Goal: Communication & Community: Connect with others

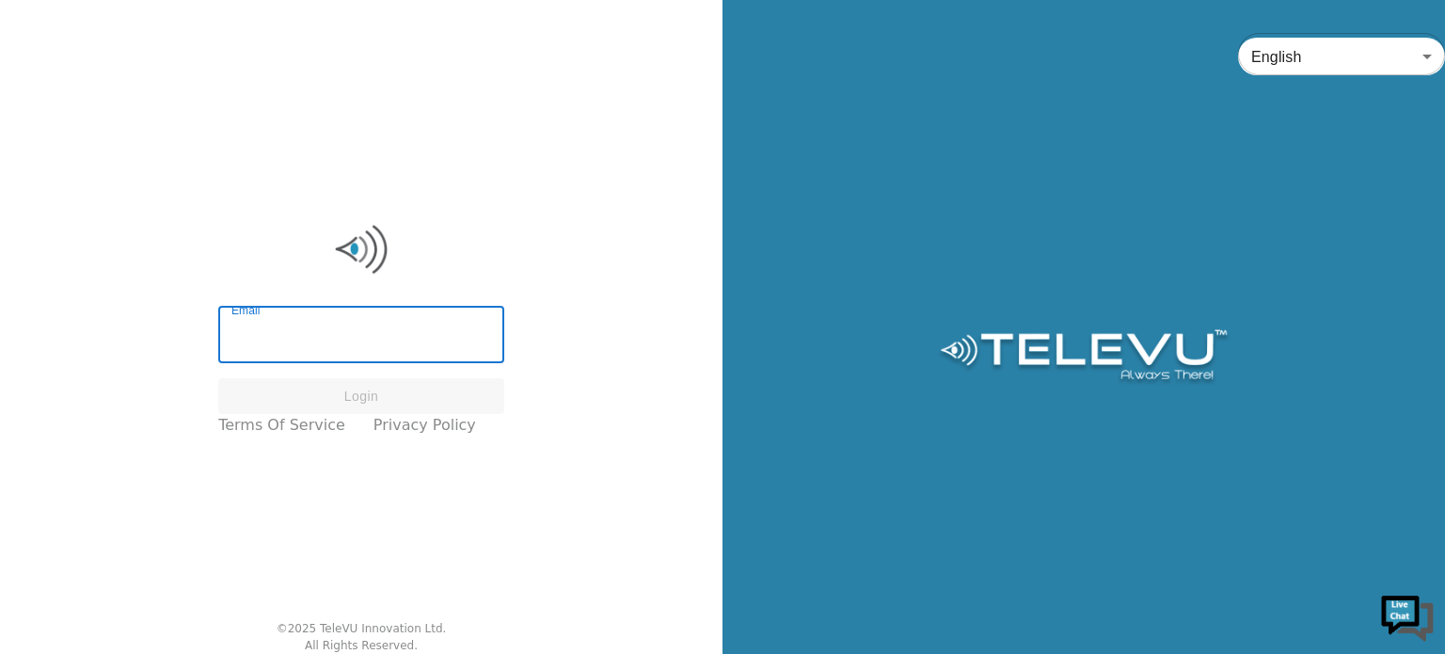
click at [343, 343] on input "Email" at bounding box center [361, 337] width 286 height 53
type input "[PERSON_NAME][EMAIL_ADDRESS][DOMAIN_NAME]"
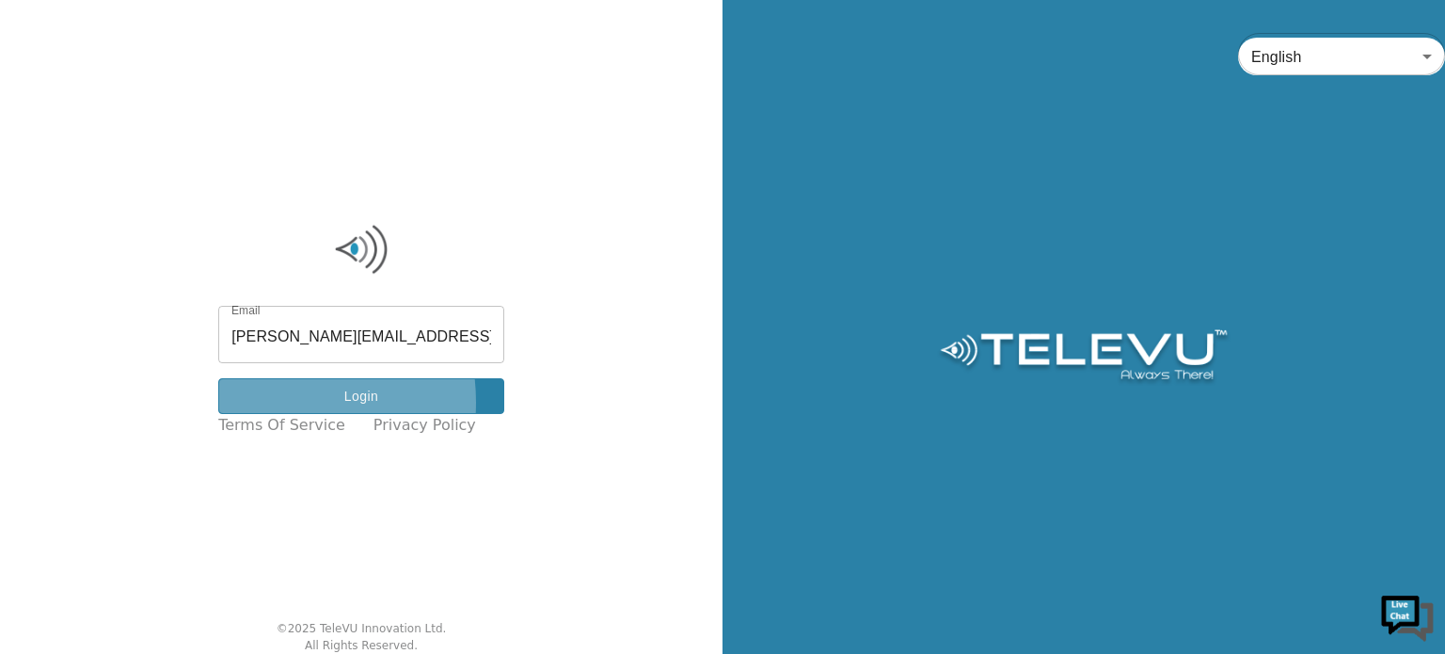
click at [272, 403] on button "Login" at bounding box center [361, 396] width 286 height 37
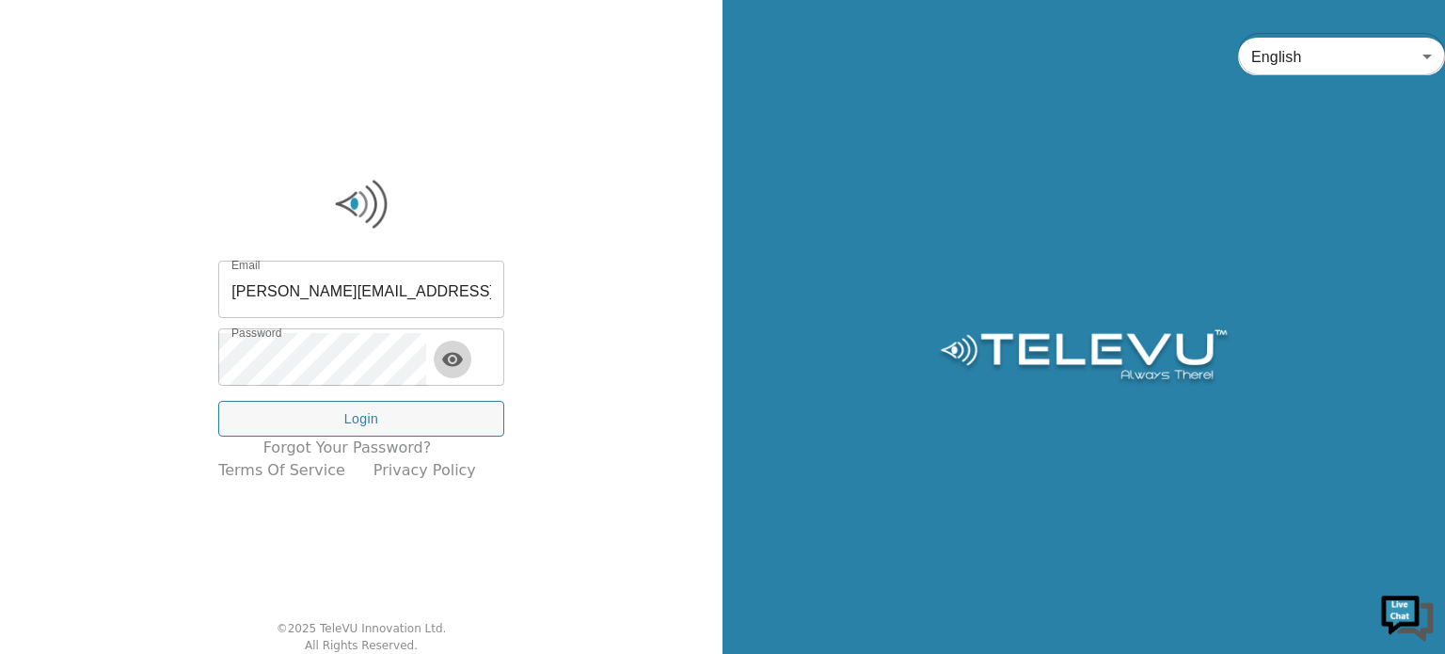
click at [463, 354] on icon "toggle password visibility" at bounding box center [452, 359] width 21 height 14
click at [463, 354] on icon "toggle password visibility" at bounding box center [452, 360] width 21 height 18
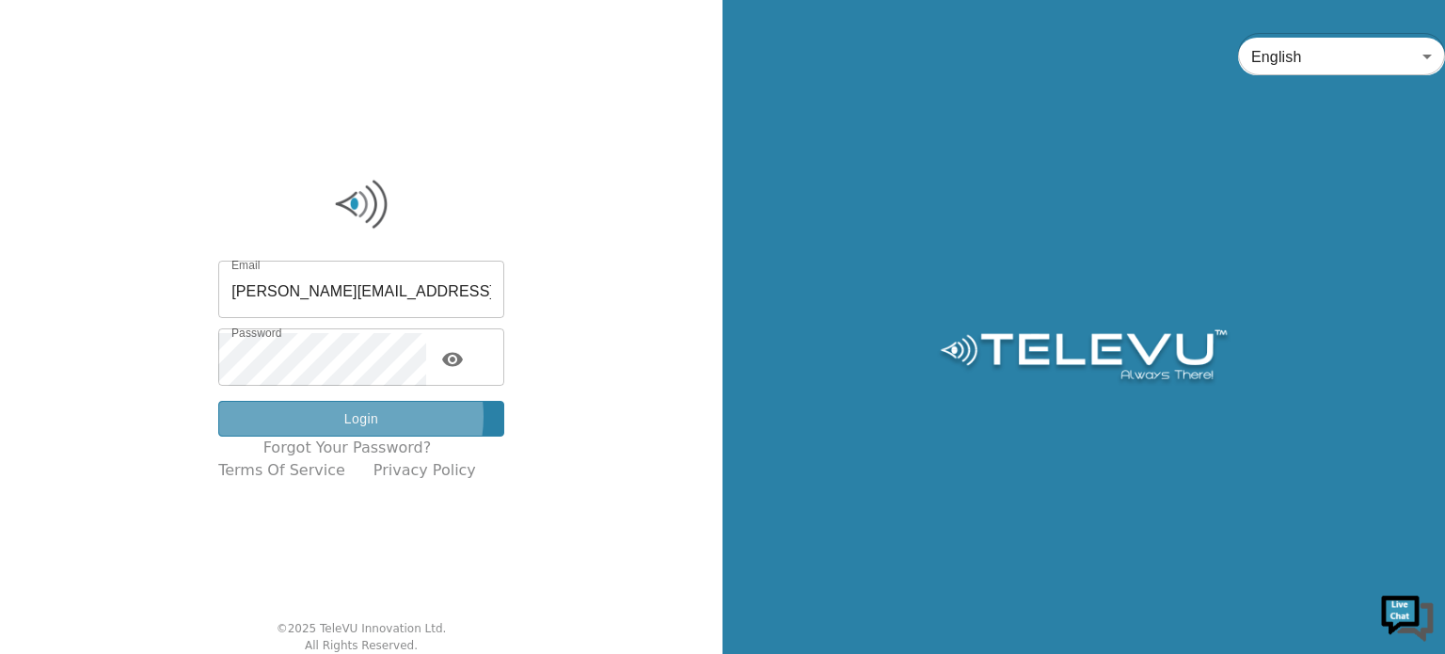
click at [365, 417] on button "Login" at bounding box center [361, 419] width 286 height 37
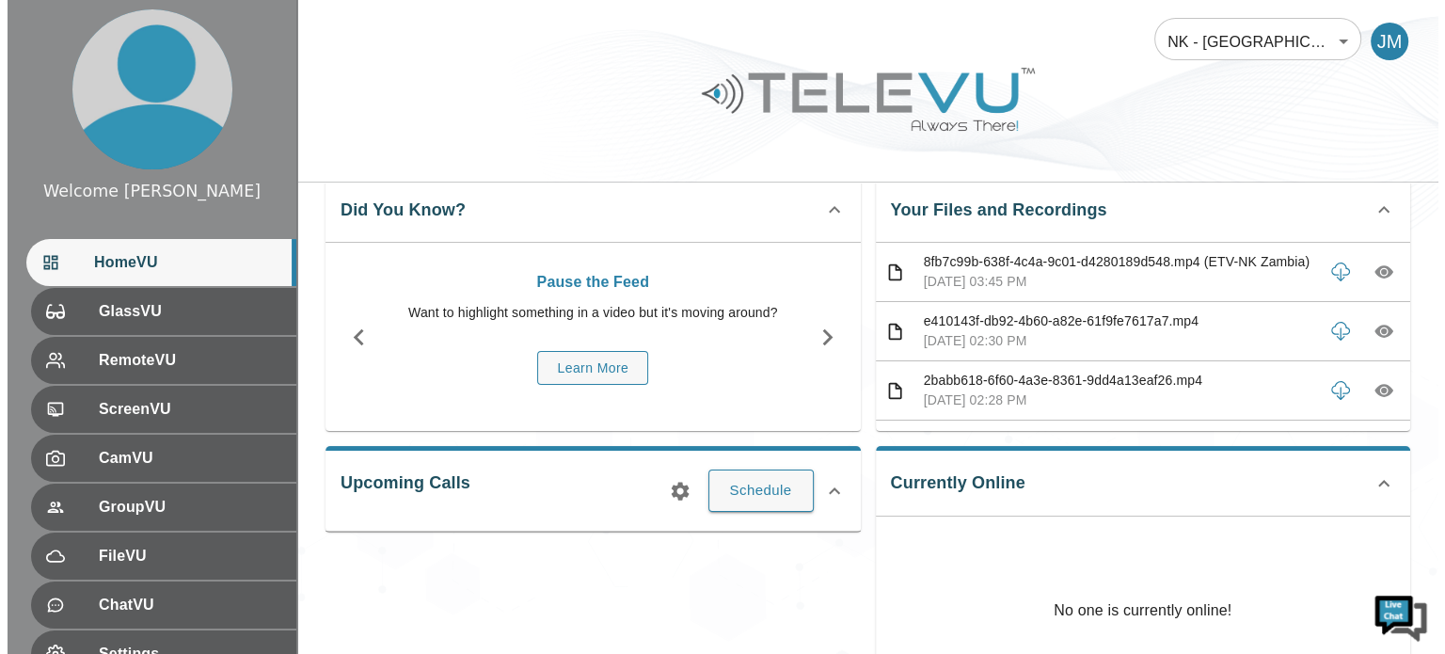
scroll to position [75, 0]
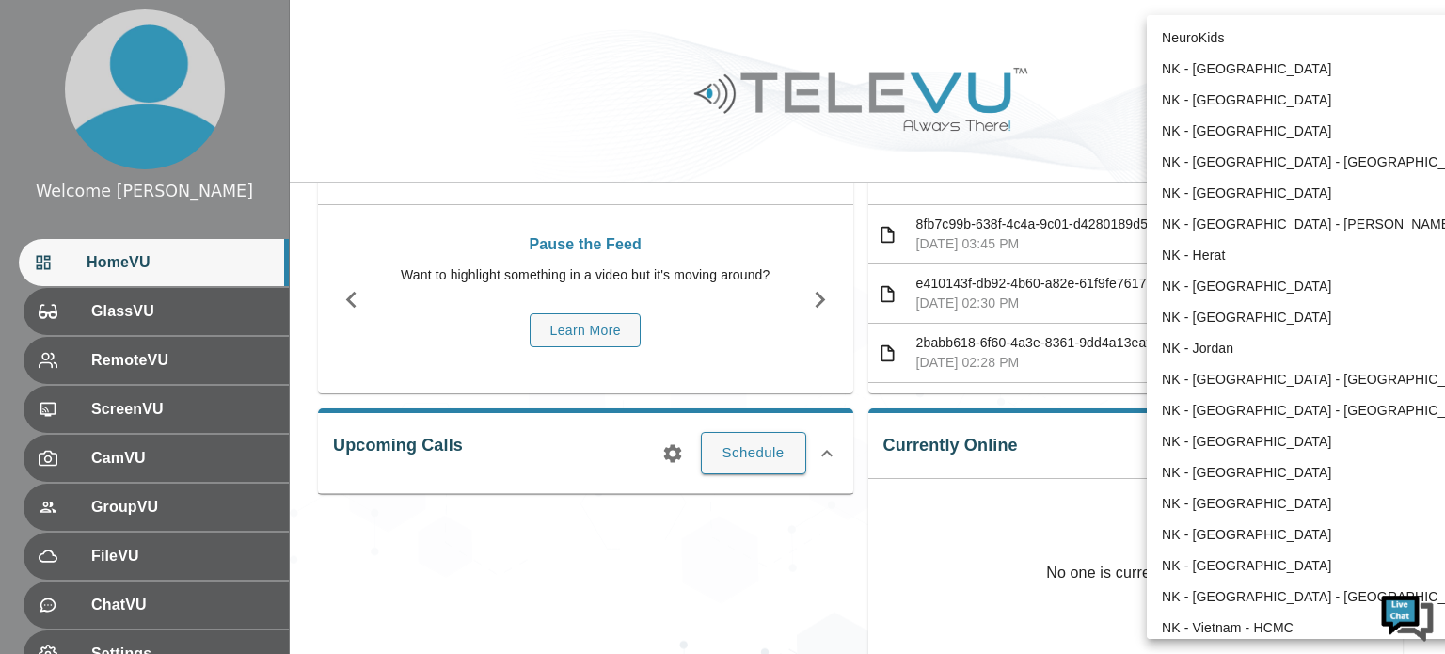
click at [1340, 40] on body "Welcome [PERSON_NAME] HomeVU GlassVU RemoteVU ScreenVU CamVU GroupVU FileVU Cha…" at bounding box center [722, 412] width 1445 height 975
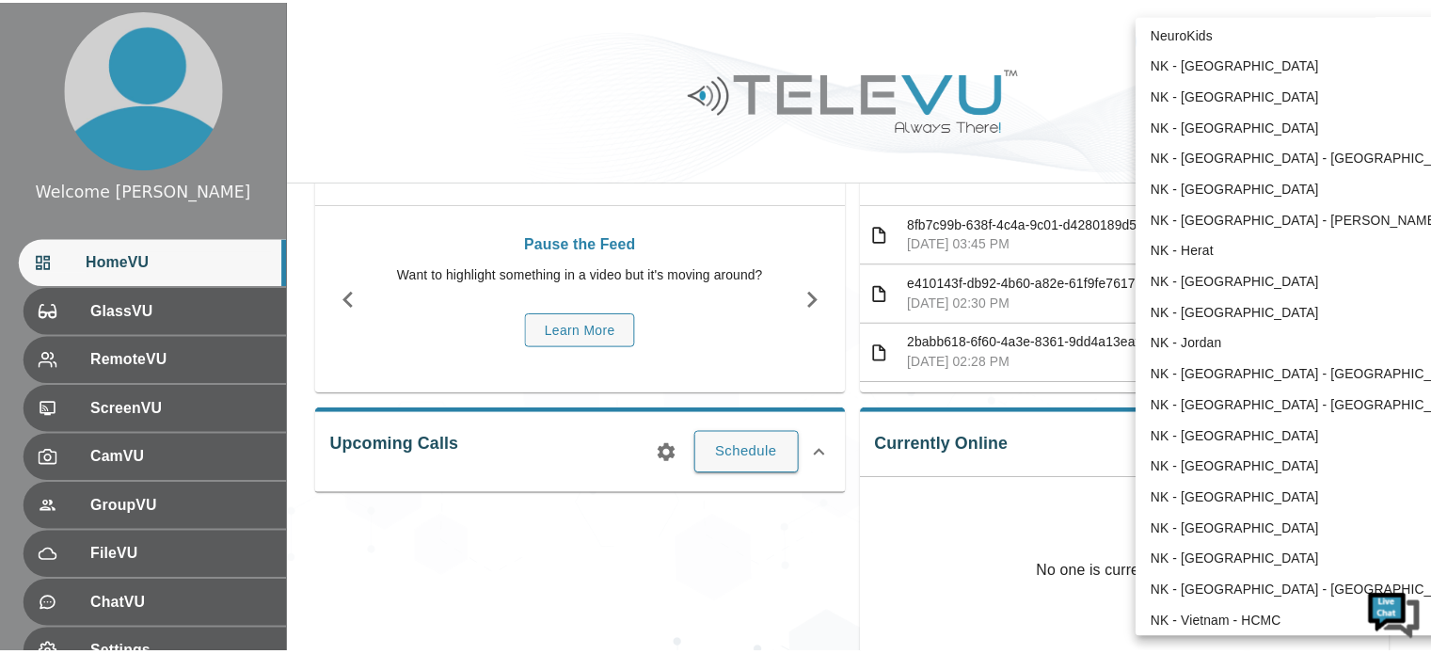
scroll to position [0, 0]
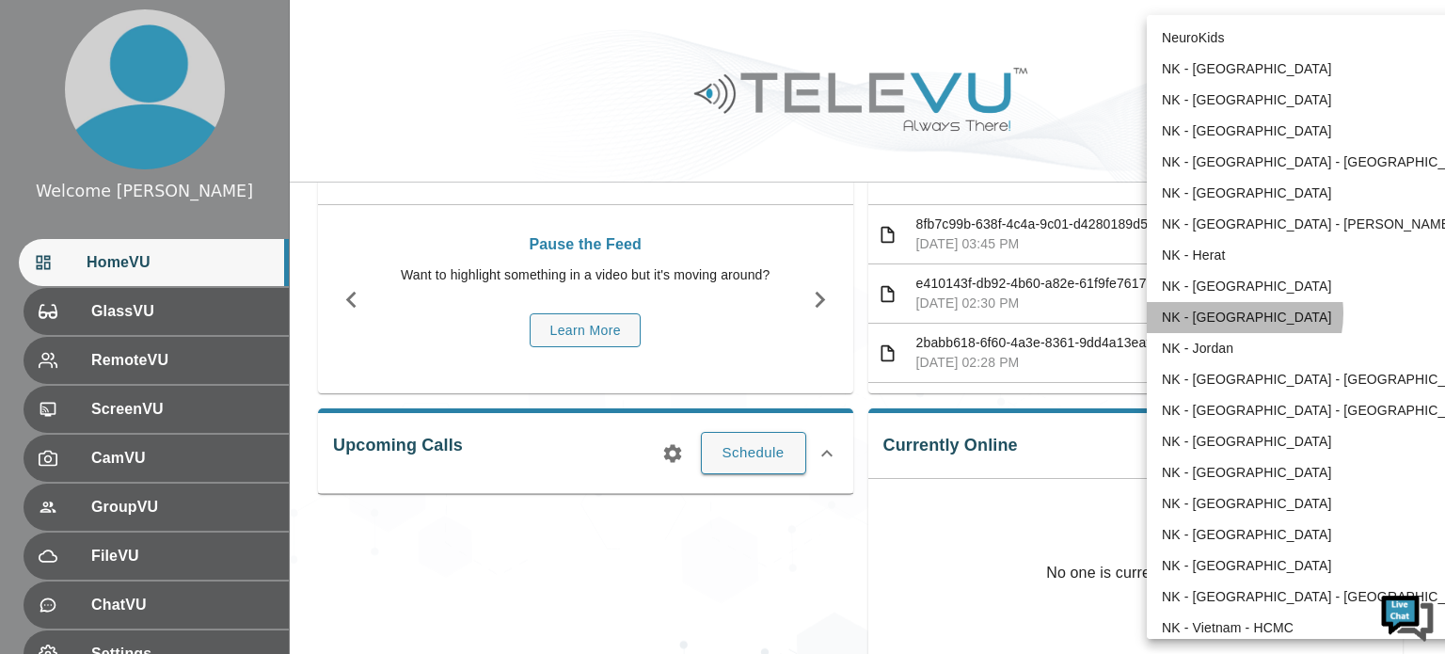
click at [1230, 313] on li "NK - [GEOGRAPHIC_DATA]" at bounding box center [1322, 317] width 351 height 31
type input "196"
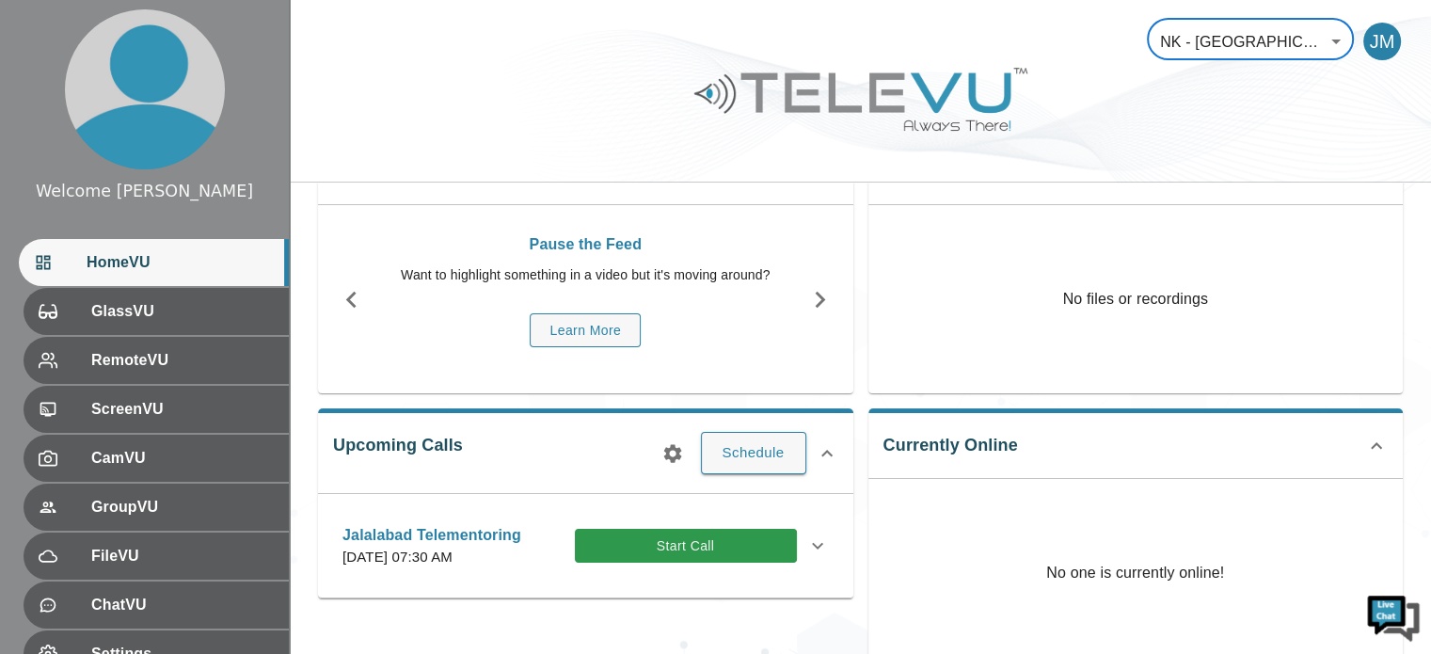
scroll to position [113, 0]
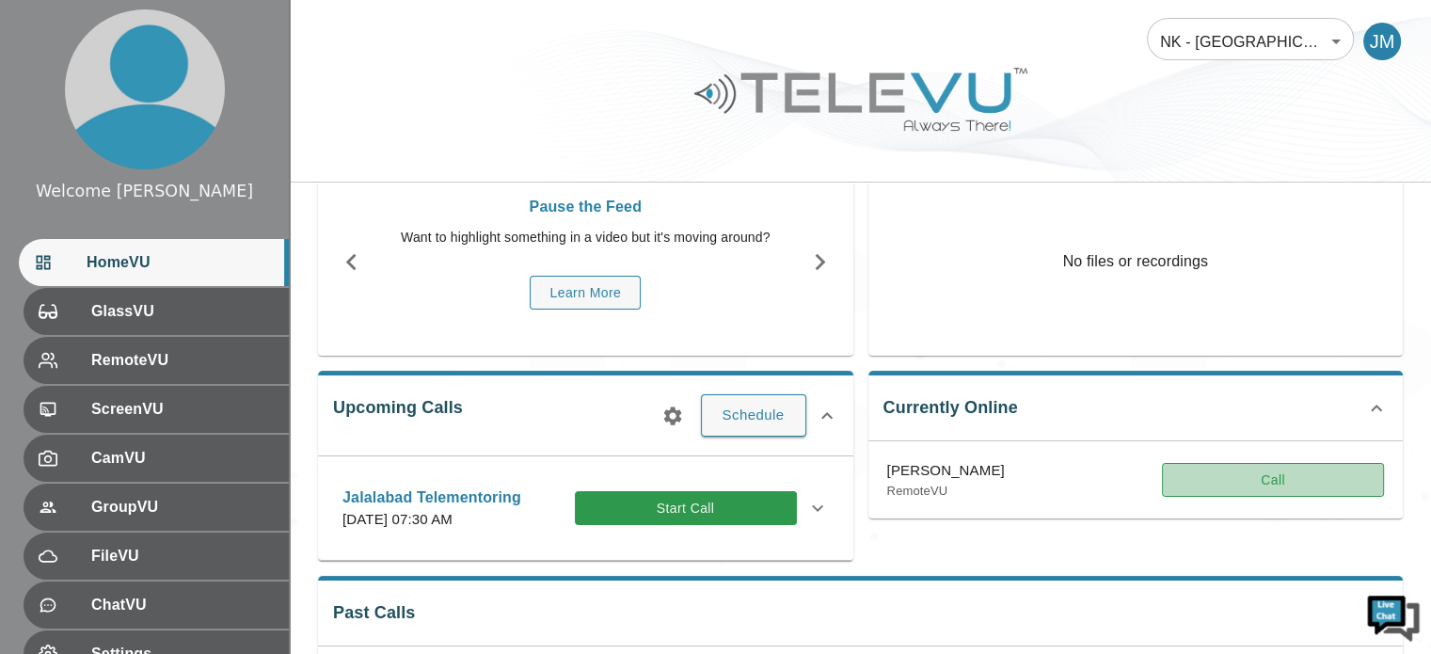
click at [1253, 477] on button "Call" at bounding box center [1273, 480] width 222 height 35
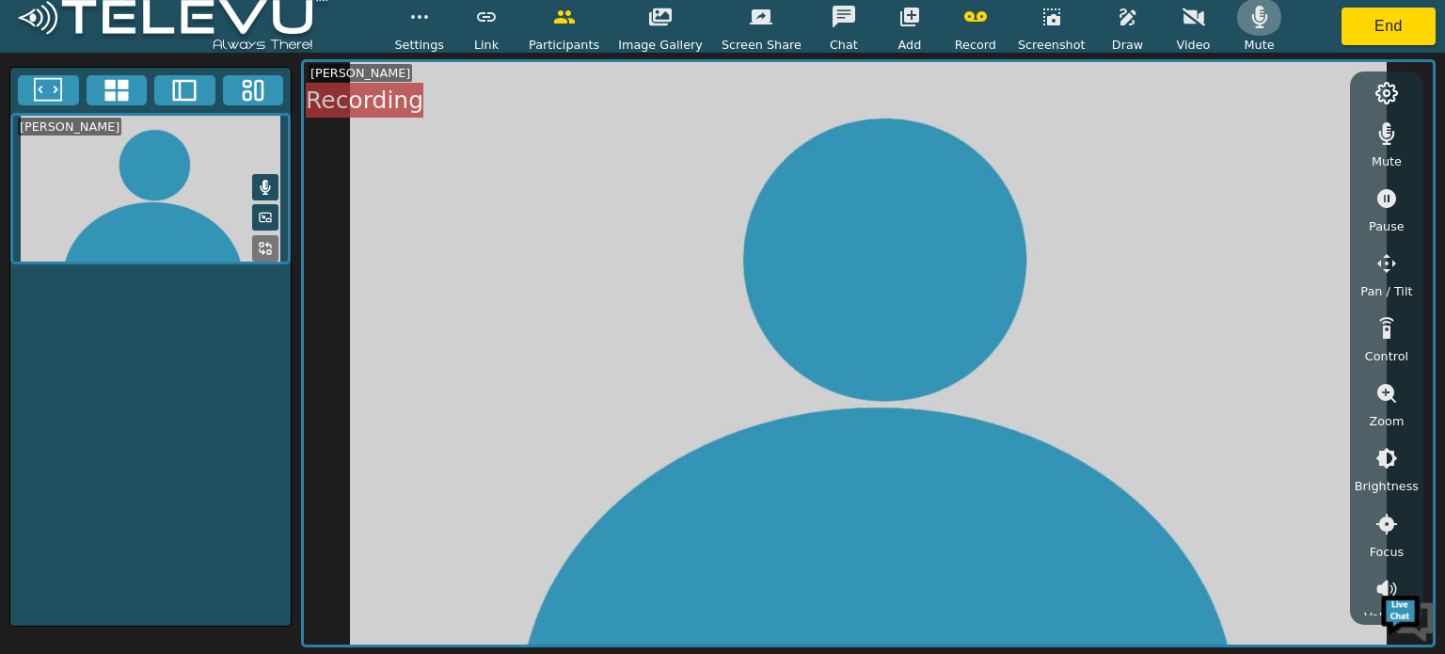
click at [1249, 25] on icon "button" at bounding box center [1260, 17] width 23 height 23
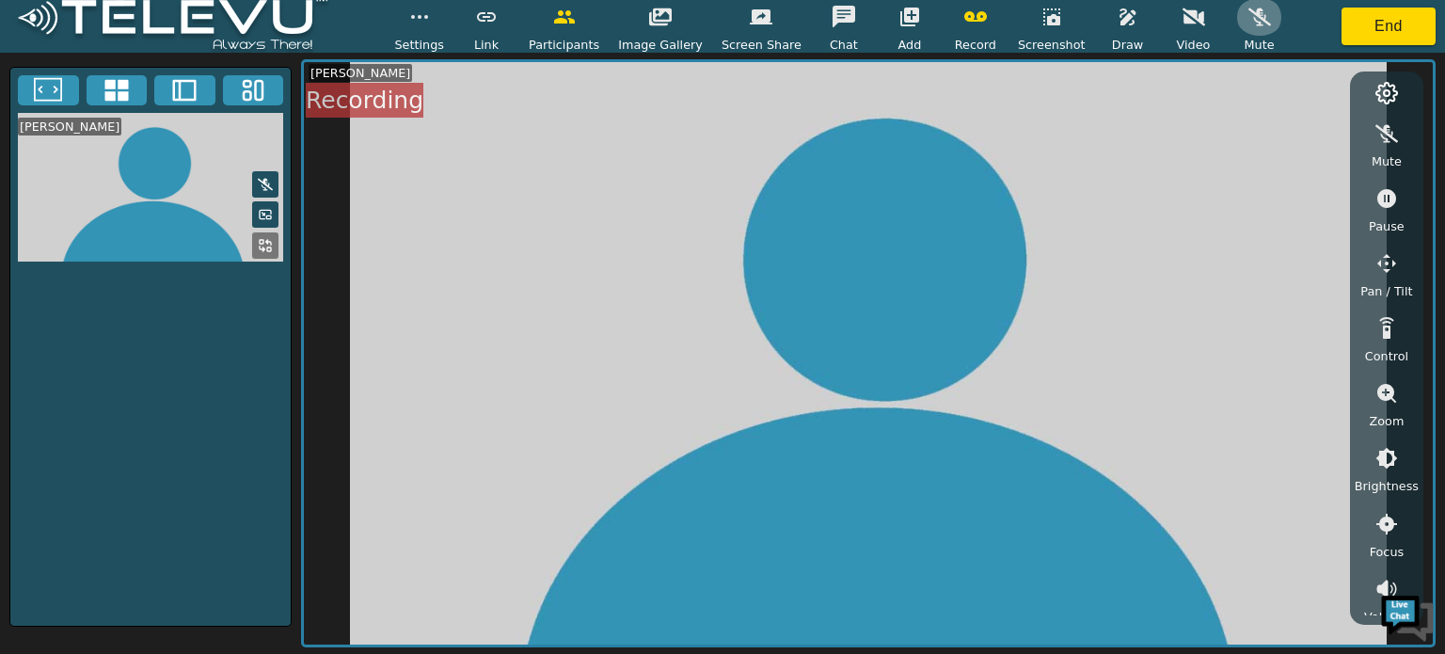
click at [1249, 25] on icon "button" at bounding box center [1260, 17] width 23 height 23
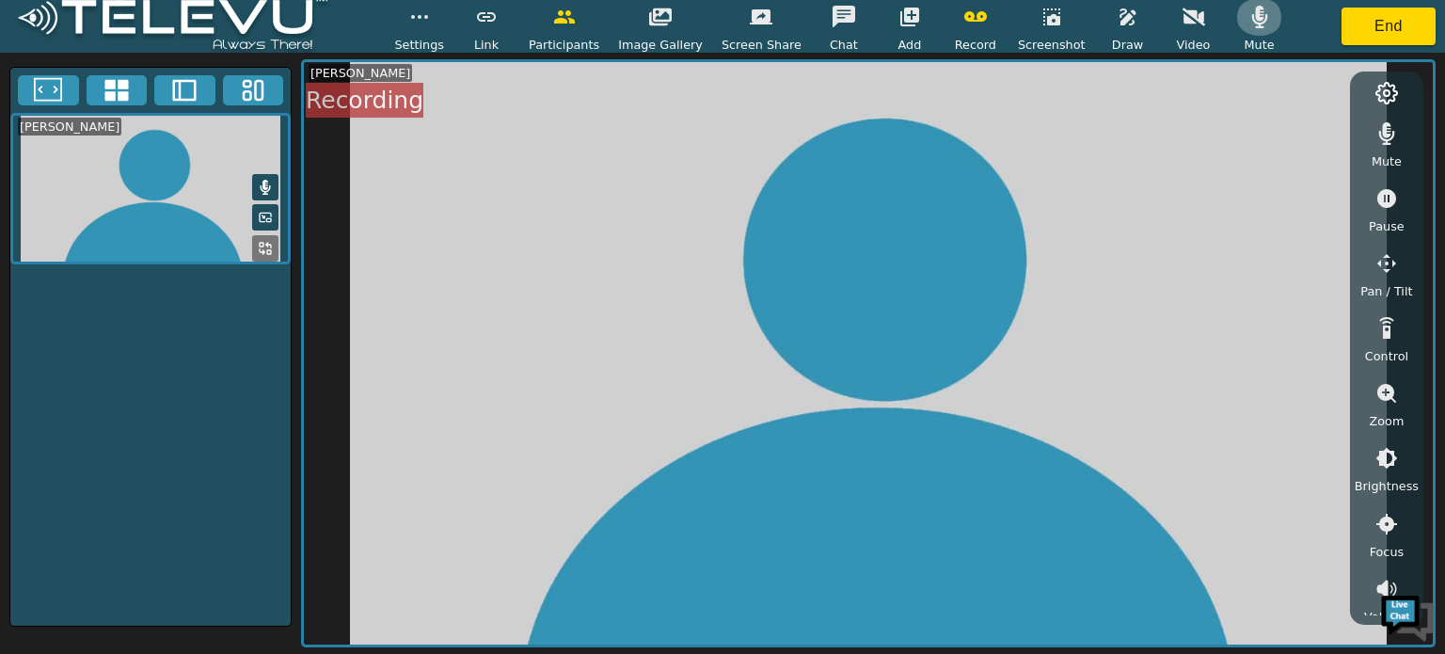
click at [1249, 25] on icon "button" at bounding box center [1260, 17] width 23 height 23
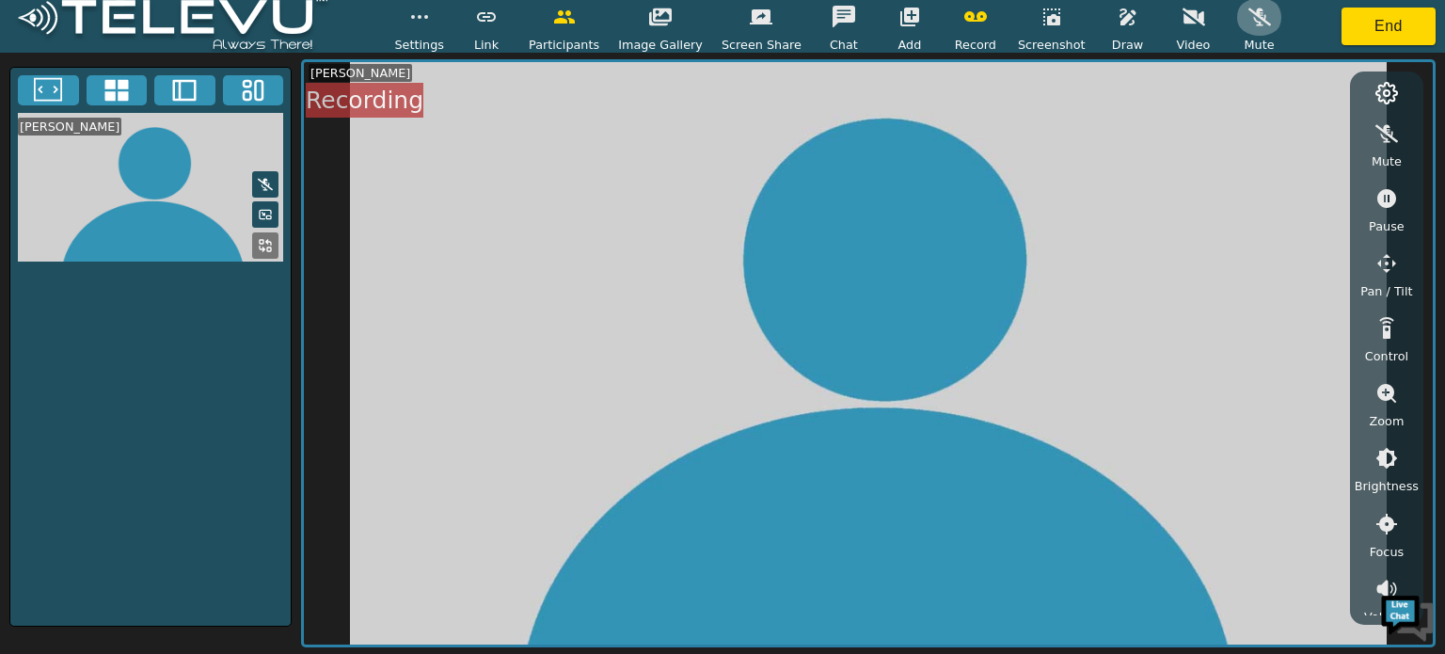
click at [1249, 16] on icon "button" at bounding box center [1260, 17] width 23 height 18
click at [266, 240] on icon at bounding box center [268, 242] width 5 height 5
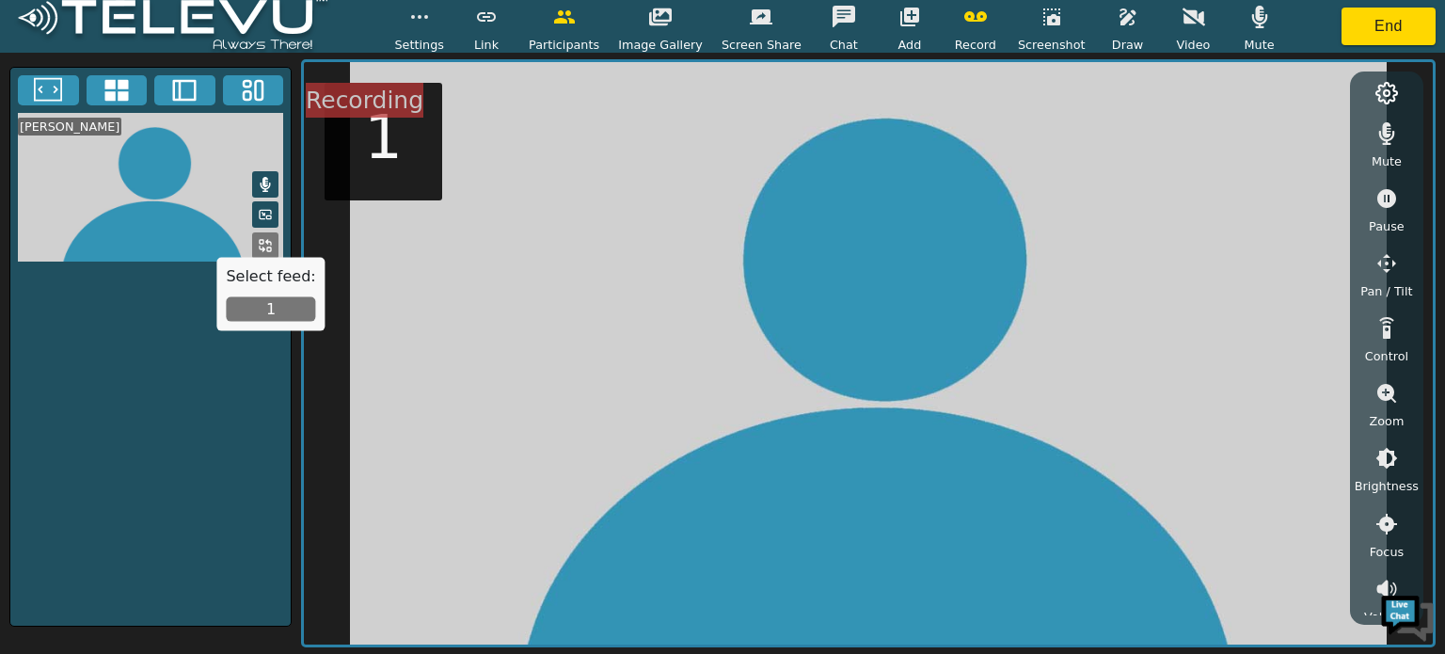
click at [238, 323] on div "Select feed: 1" at bounding box center [270, 294] width 108 height 73
click at [218, 380] on div "[PERSON_NAME]" at bounding box center [150, 347] width 282 height 560
click at [1382, 29] on button "End" at bounding box center [1389, 27] width 94 height 38
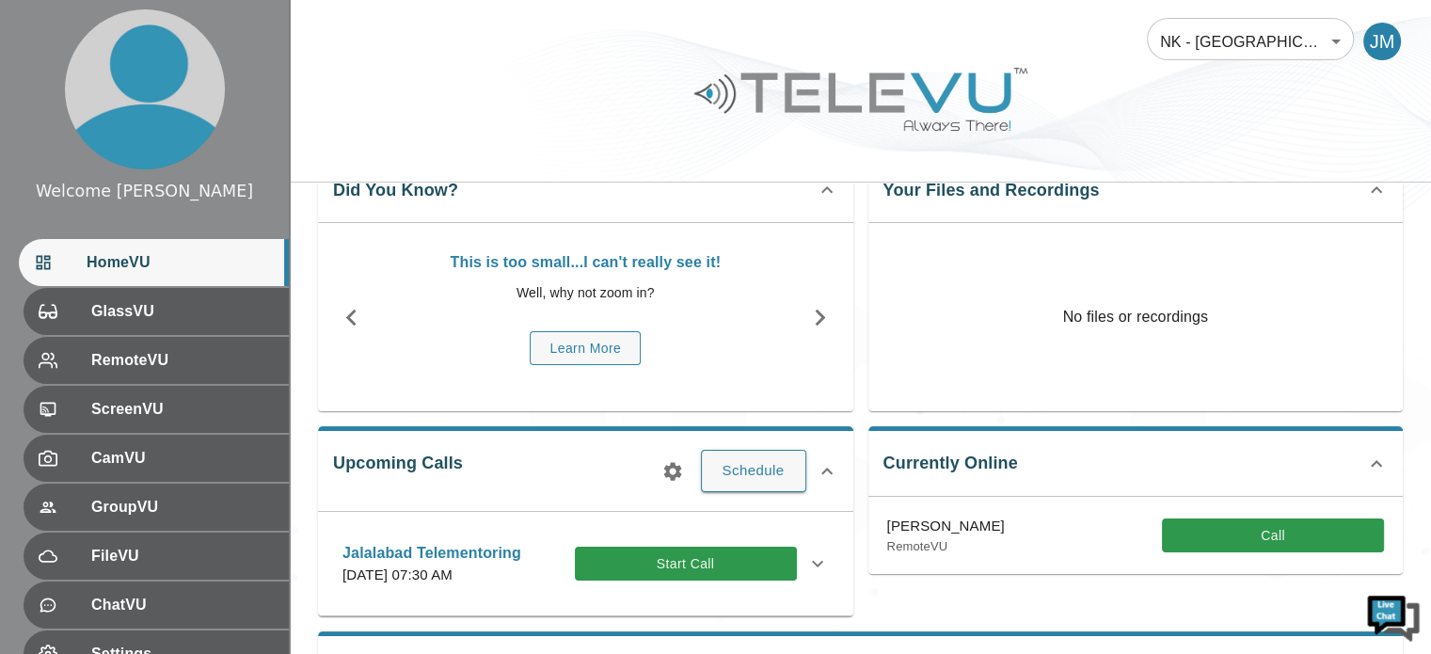
scroll to position [75, 0]
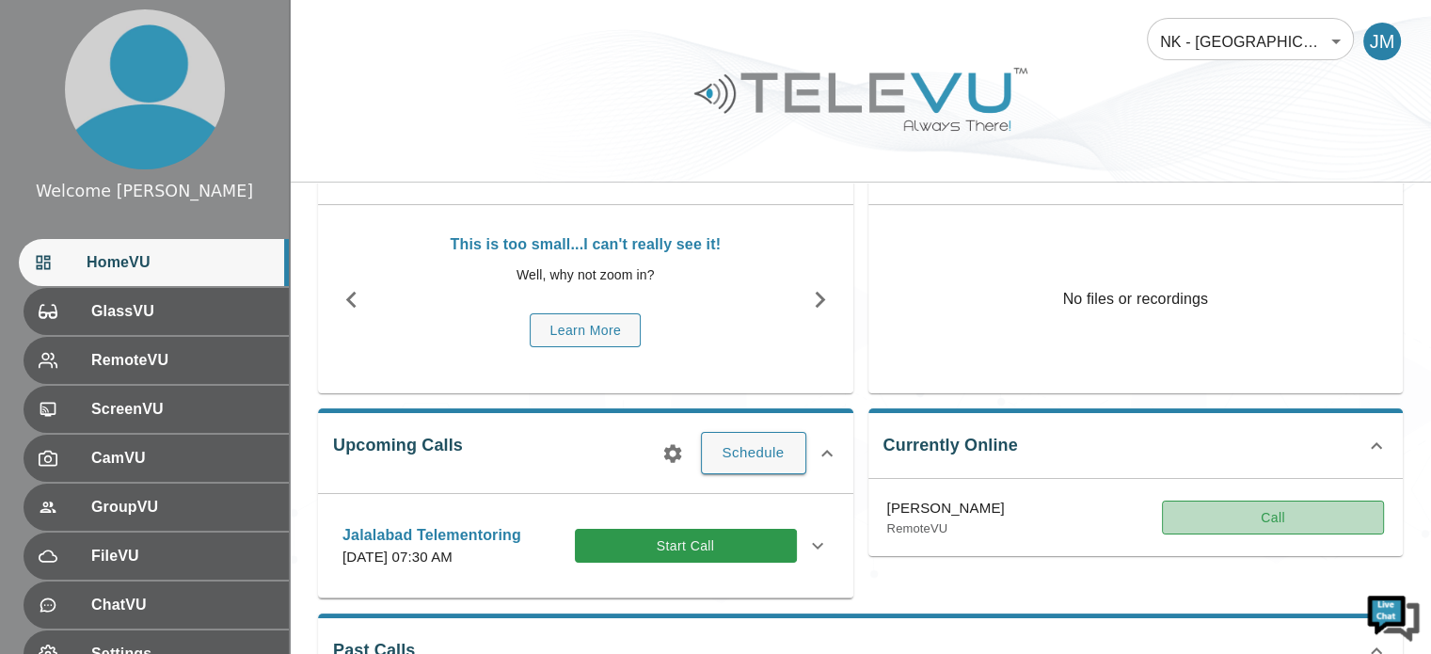
click at [1275, 515] on button "Call" at bounding box center [1273, 518] width 222 height 35
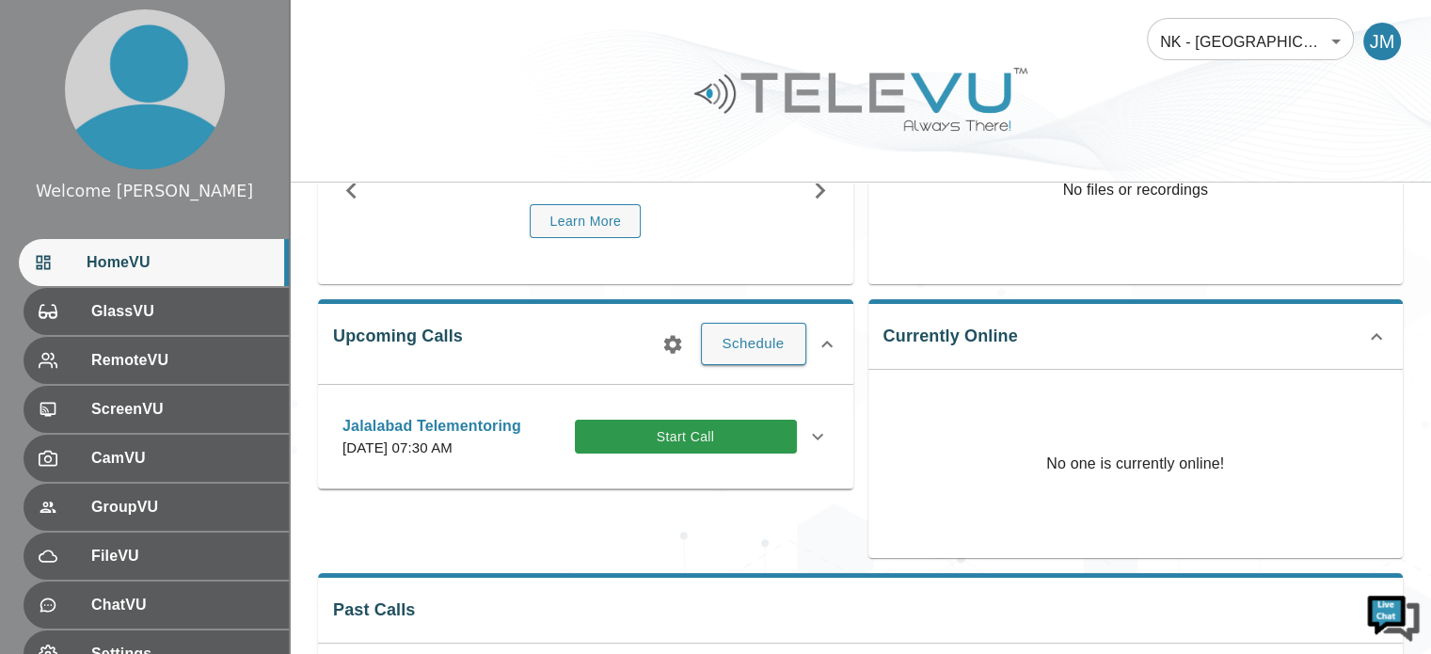
scroll to position [188, 0]
